Goal: Transaction & Acquisition: Download file/media

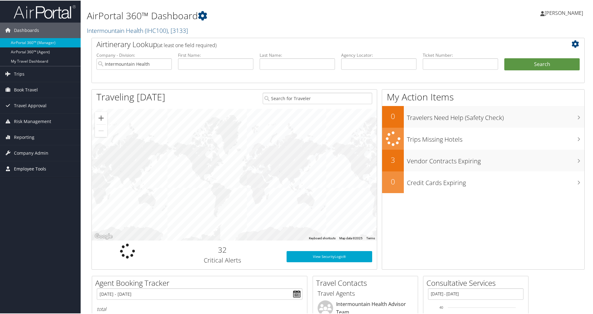
click at [31, 168] on span "Employee Tools" at bounding box center [30, 169] width 32 height 16
click at [26, 206] on link "GDS Scripts" at bounding box center [40, 208] width 81 height 9
click at [30, 168] on span "Employee Tools" at bounding box center [30, 169] width 32 height 16
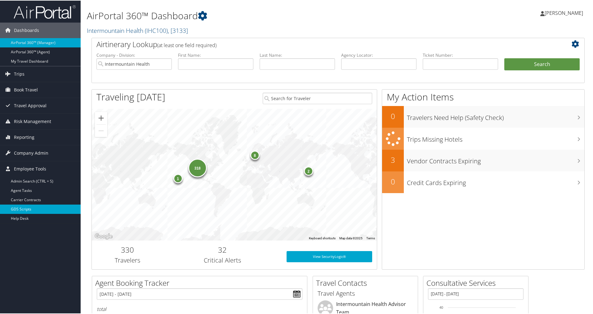
click at [25, 207] on link "GDS Scripts" at bounding box center [40, 208] width 81 height 9
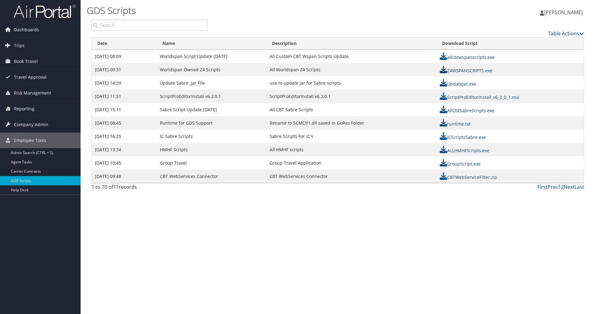
click at [455, 69] on link "Z4WSPANSCRIPTS.exe" at bounding box center [466, 71] width 53 height 6
click at [444, 69] on icon at bounding box center [443, 69] width 7 height 7
click at [440, 68] on link "Z4WSPANSCRIPTS.exe" at bounding box center [466, 71] width 53 height 6
click at [444, 56] on icon at bounding box center [443, 55] width 7 height 7
